Goal: Share content: Share content

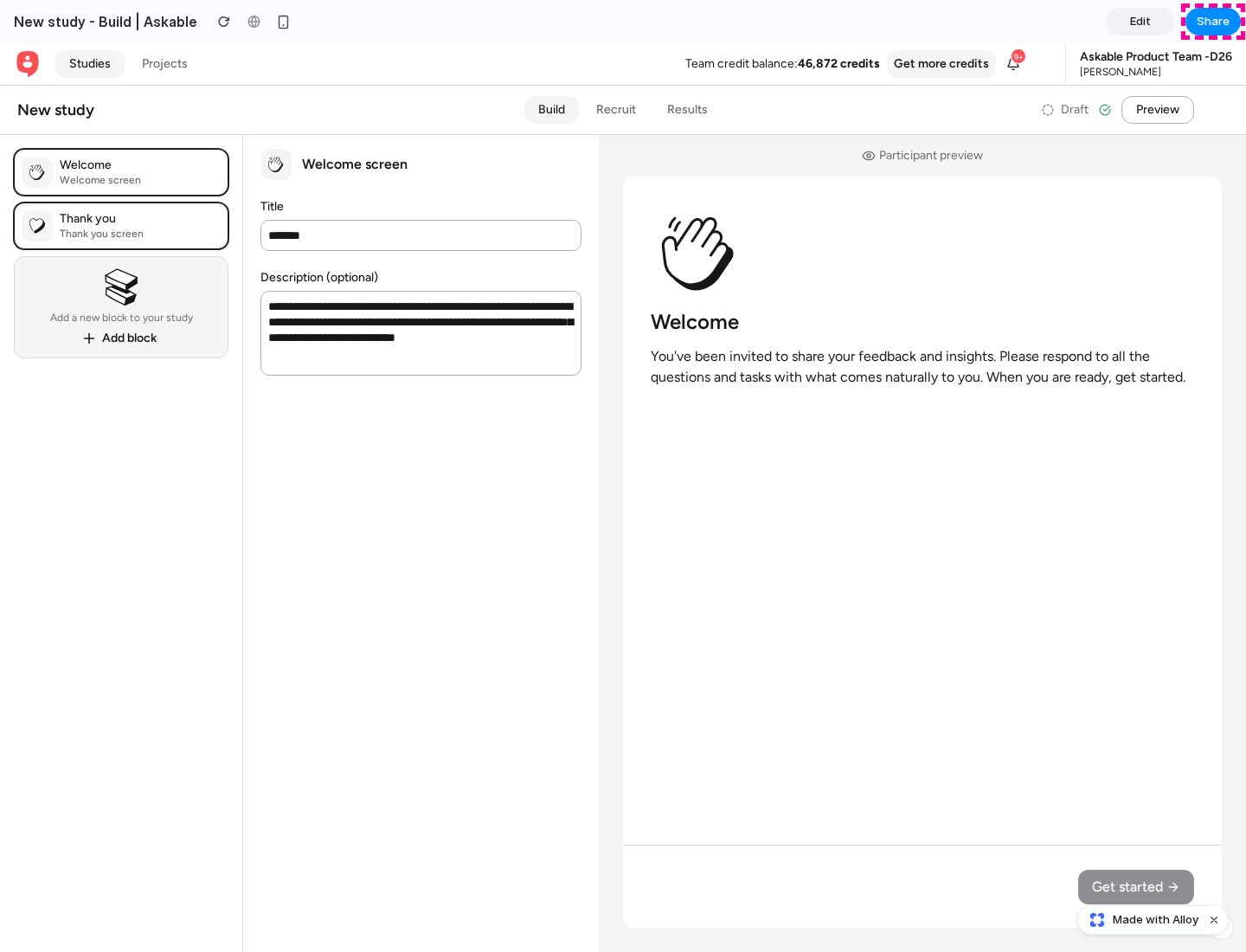
click at [1213, 21] on span "Share" at bounding box center [1213, 21] width 33 height 17
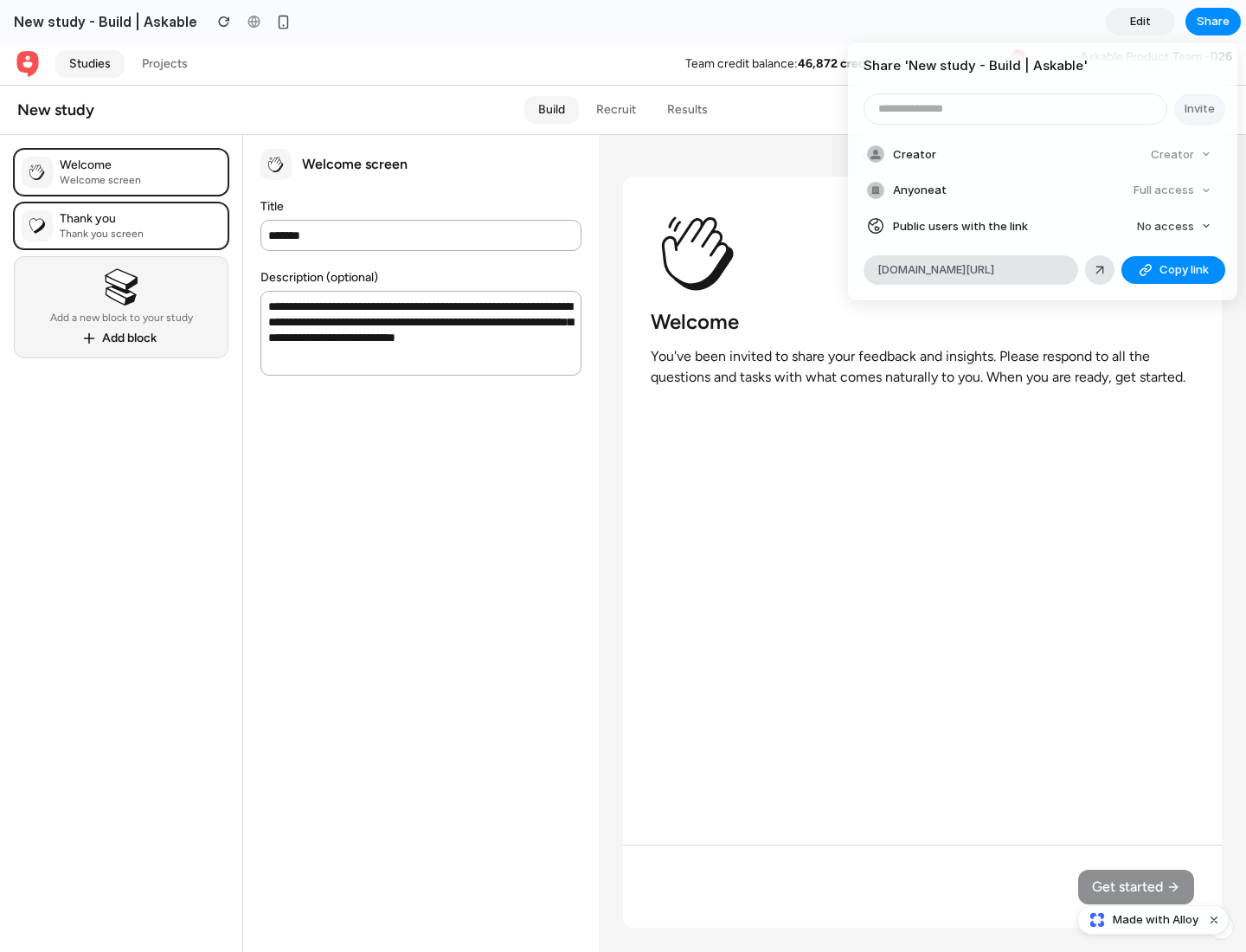
click at [1173, 270] on span "Copy link" at bounding box center [1183, 269] width 49 height 17
click at [1155, 920] on div "Share ' New study - Build | Askable ' Invite Creator Creator Anyone at Full acc…" at bounding box center [623, 476] width 1246 height 952
